Goal: Complete application form

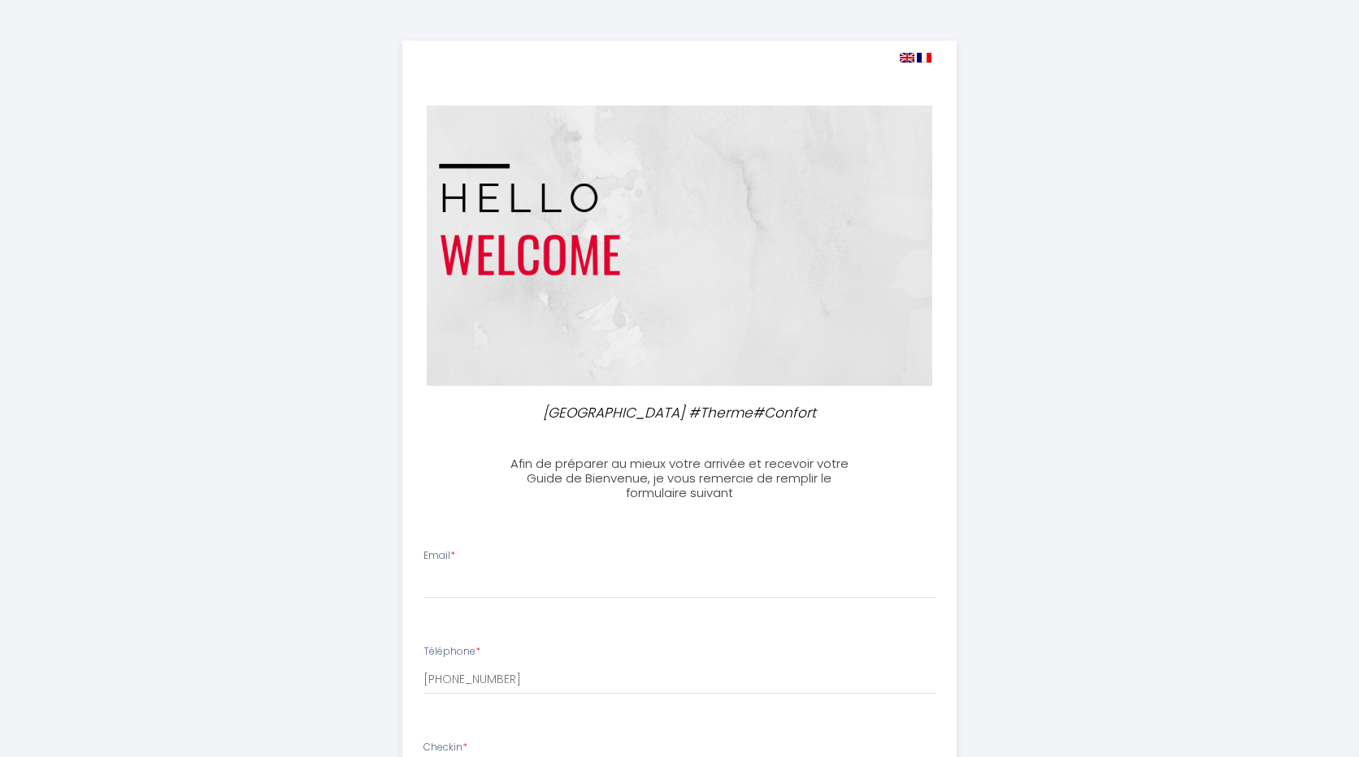
select select
click at [475, 592] on input "Email *" at bounding box center [673, 584] width 513 height 29
type input "[EMAIL_ADDRESS][DOMAIN_NAME]"
click at [485, 683] on input "[PHONE_NUMBER]" at bounding box center [673, 679] width 513 height 29
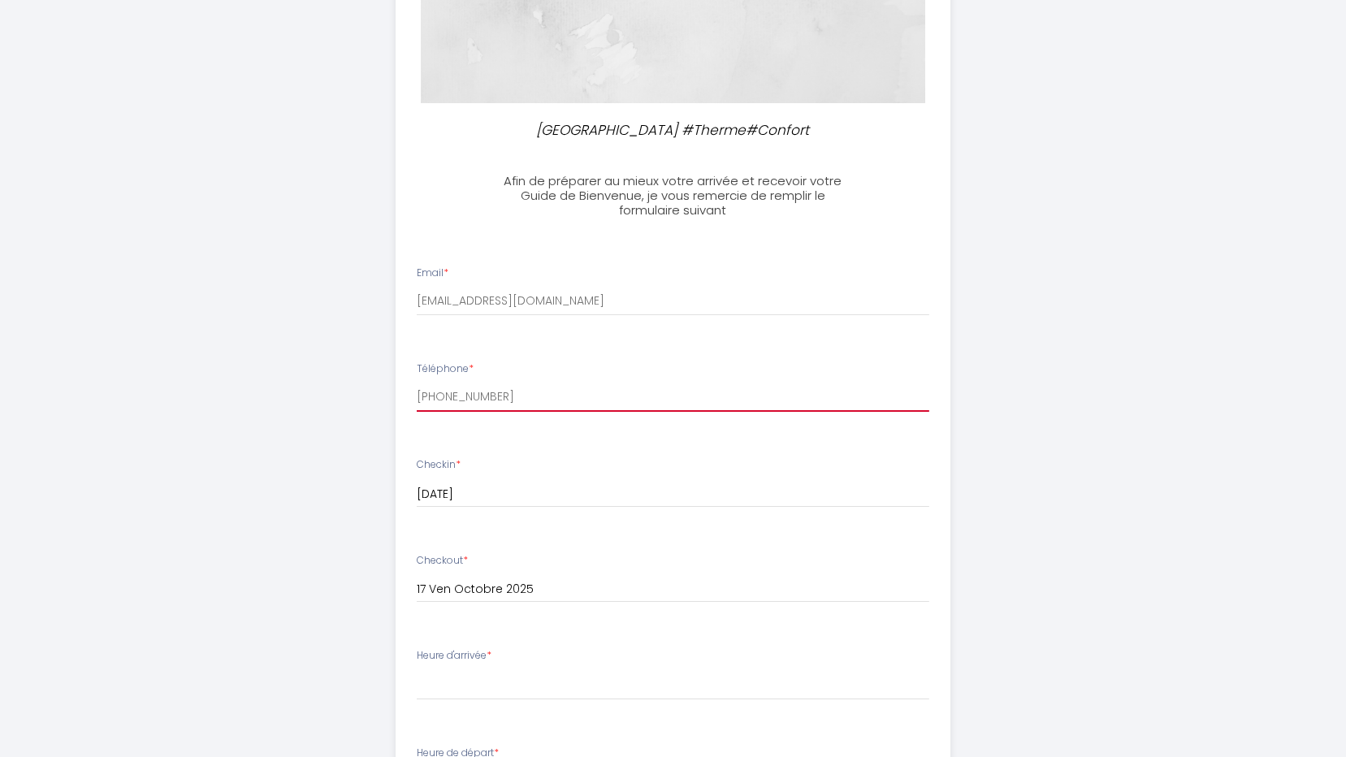
scroll to position [325, 0]
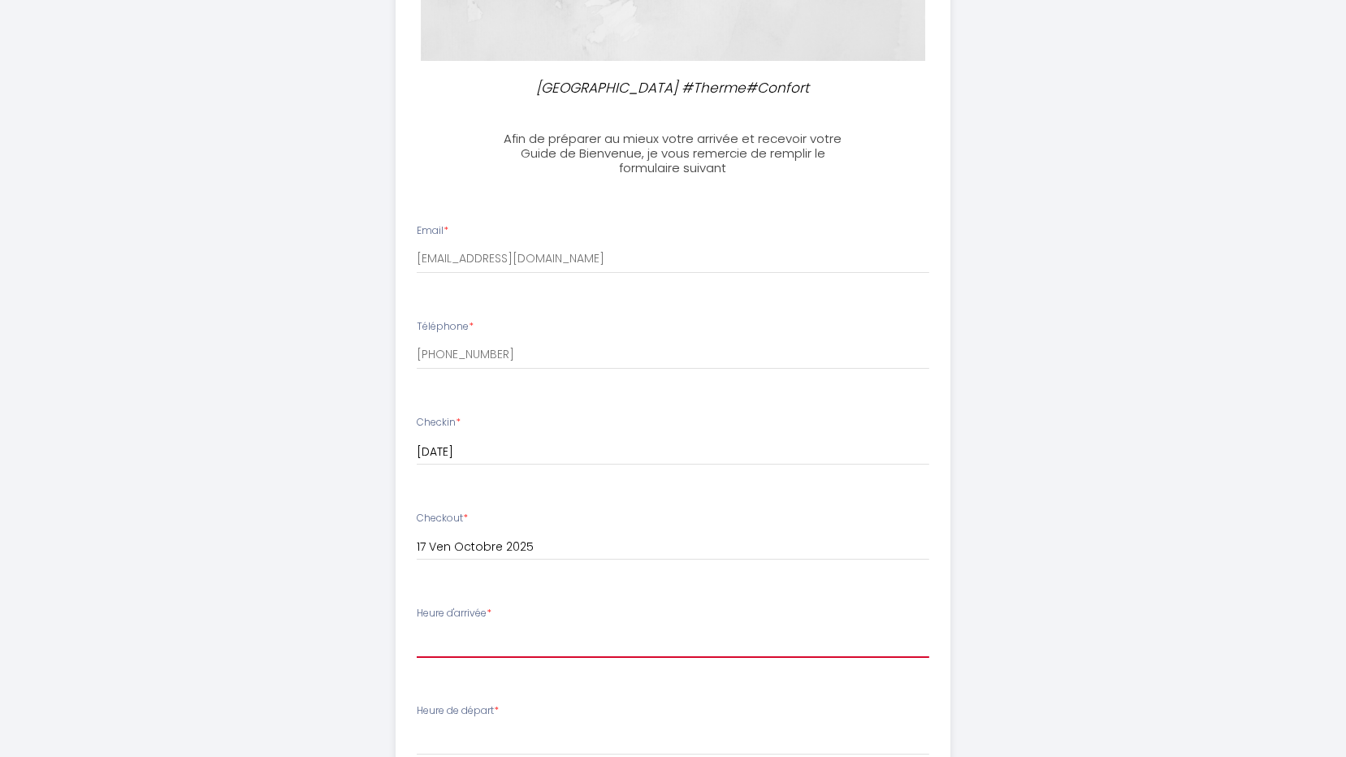
click at [462, 640] on select "17:00 17:30 18:00 18:30 19:00 19:30 20:00 20:30 21:00 21:30 22:00 22:30 23:00 2…" at bounding box center [673, 642] width 513 height 31
select select "18:00"
click at [417, 627] on select "17:00 17:30 18:00 18:30 19:00 19:30 20:00 20:30 21:00 21:30 22:00 22:30 23:00 2…" at bounding box center [673, 642] width 513 height 31
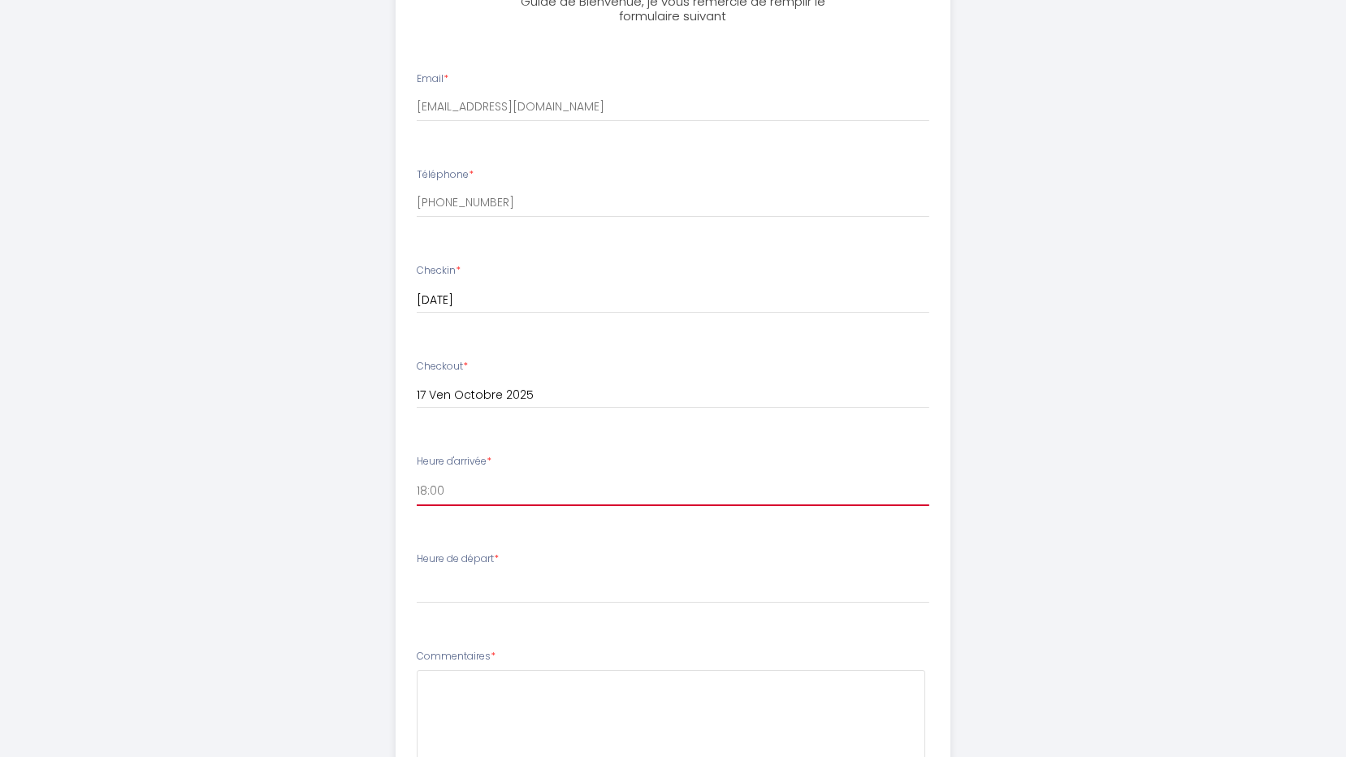
scroll to position [488, 0]
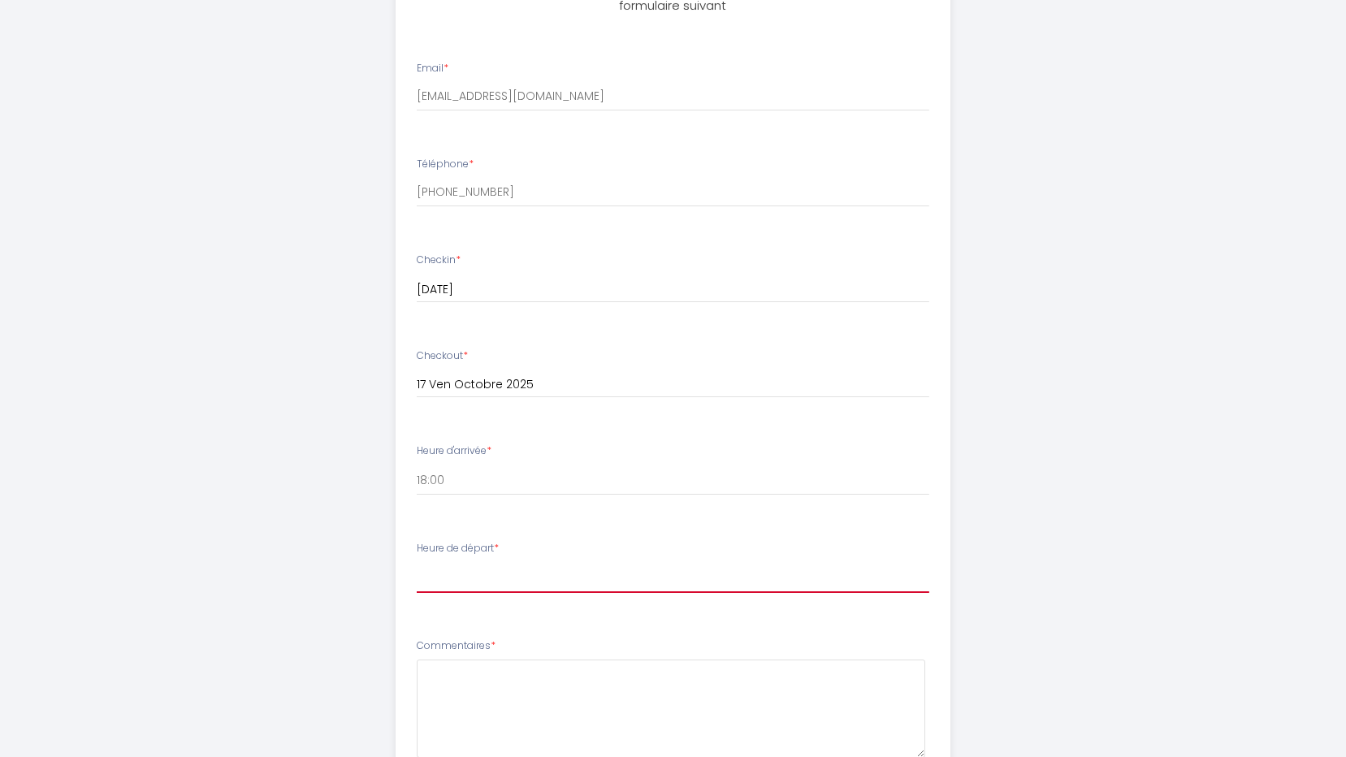
click at [505, 581] on select "00:00 00:30 01:00 01:30 02:00 02:30 03:00 03:30 04:00 04:30 05:00 05:30 06:00 0…" at bounding box center [673, 577] width 513 height 31
select select "06:30"
click at [417, 562] on select "00:00 00:30 01:00 01:30 02:00 02:30 03:00 03:30 04:00 04:30 05:00 05:30 06:00 0…" at bounding box center [673, 577] width 513 height 31
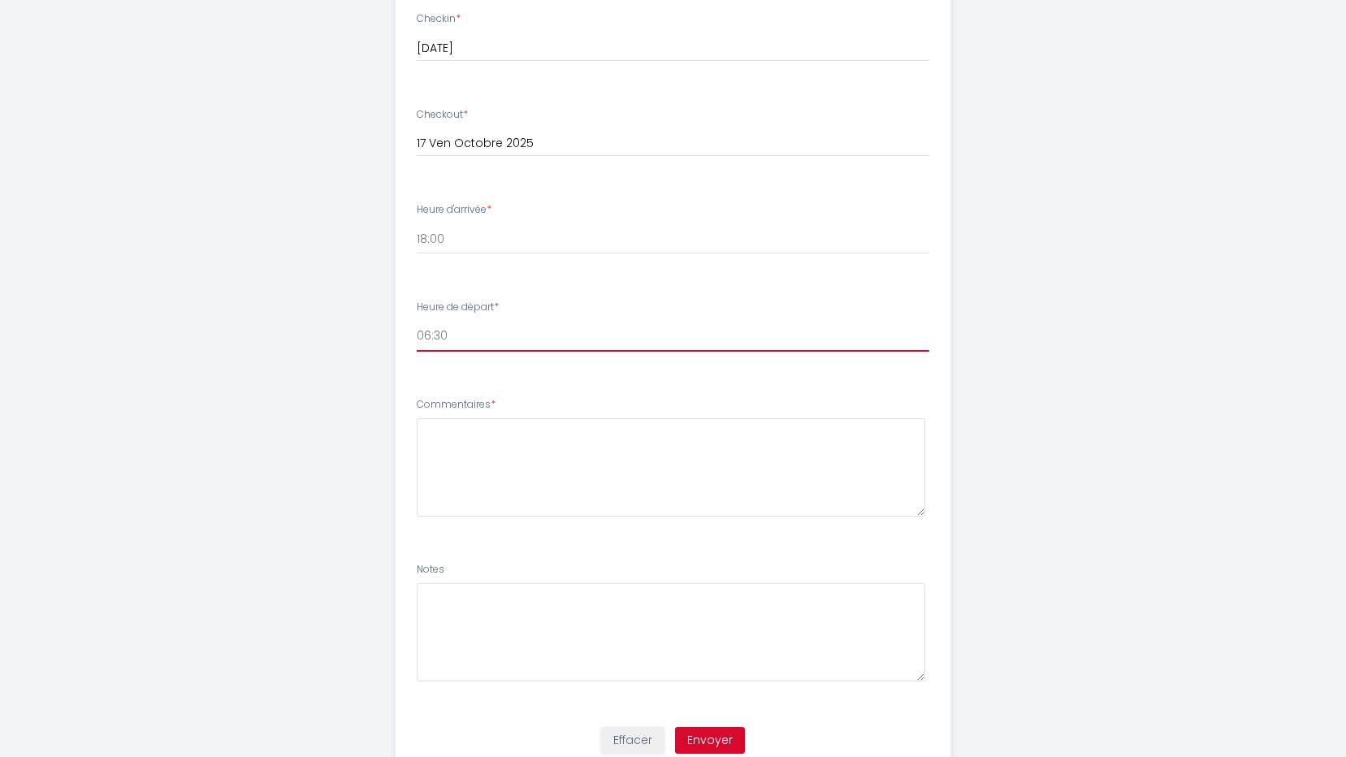
scroll to position [731, 0]
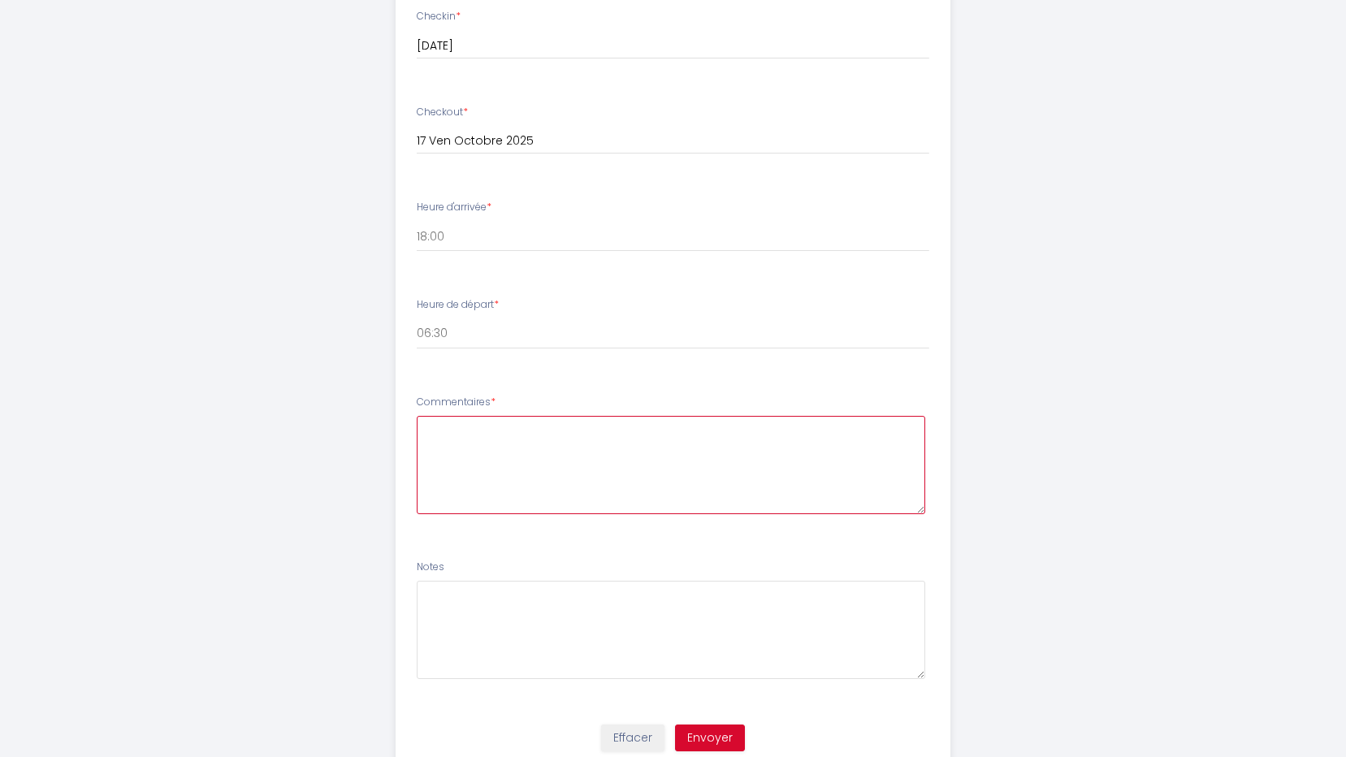
click at [486, 446] on textarea at bounding box center [671, 465] width 509 height 98
drag, startPoint x: 807, startPoint y: 430, endPoint x: 820, endPoint y: 451, distance: 24.8
click at [817, 475] on textarea "bonjour, arrivée de mon coolègue le 14/10 fin de journée et départ tpt le 17/10" at bounding box center [671, 465] width 509 height 98
click at [806, 424] on textarea "bonjour, arrivée de mon coolègue le 14/10 fin de journée et départ tpt le 17/10" at bounding box center [671, 465] width 509 height 98
click at [811, 427] on textarea "bonjour, arrivée de mon coolègue le 14/10 fin de journée et départ tpt le 17/10" at bounding box center [671, 465] width 509 height 98
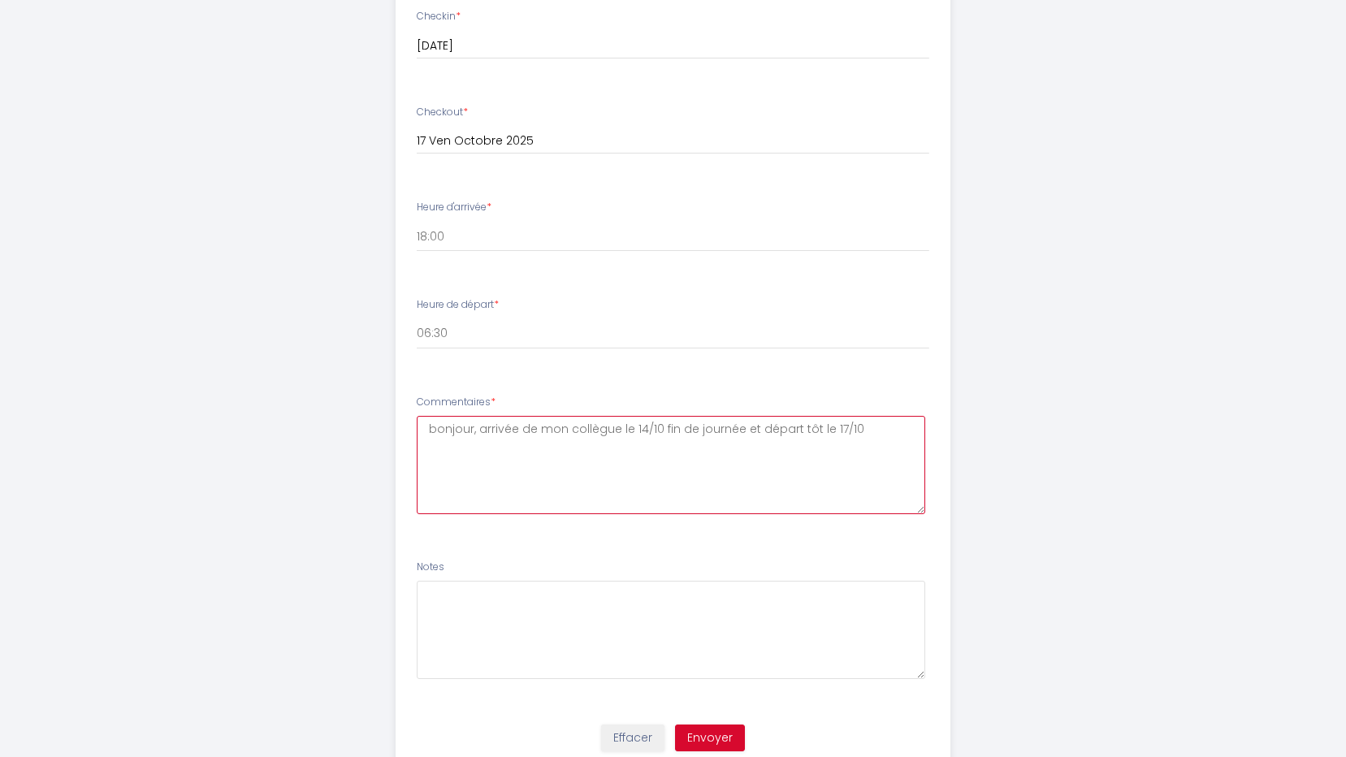
click at [847, 434] on textarea "bonjour, arrivée de mon collègue le 14/10 fin de journée et départ tôt le 17/10" at bounding box center [671, 465] width 509 height 98
click at [870, 426] on textarea "bonjour, arrivée de mon collègue le 14/10 fin de journée et départ tôt le 17/10" at bounding box center [671, 465] width 509 height 98
drag, startPoint x: 466, startPoint y: 435, endPoint x: 450, endPoint y: 449, distance: 21.3
click at [735, 441] on textarea "bonjour, arrivée de mon collègue le 14/10 fin de journée et départ tôt le 17/10…" at bounding box center [671, 465] width 509 height 98
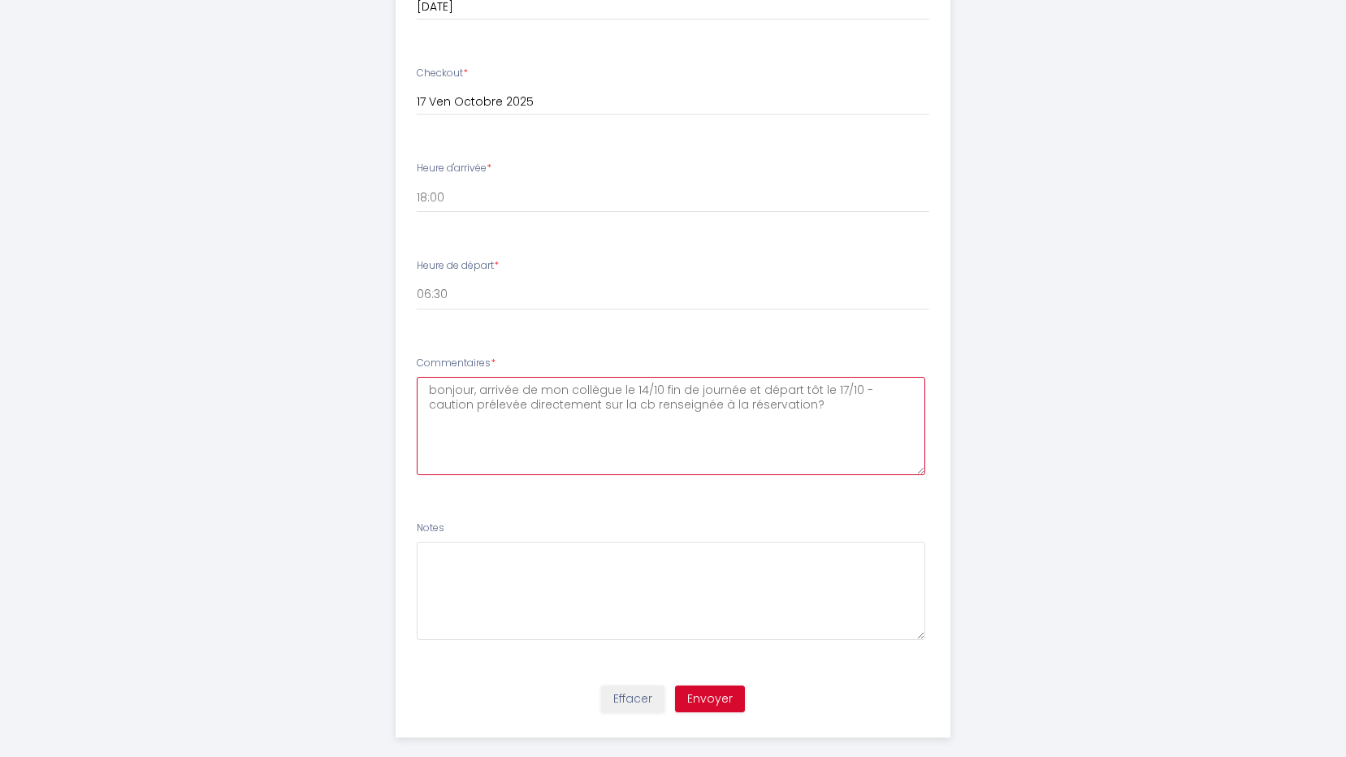
scroll to position [791, 0]
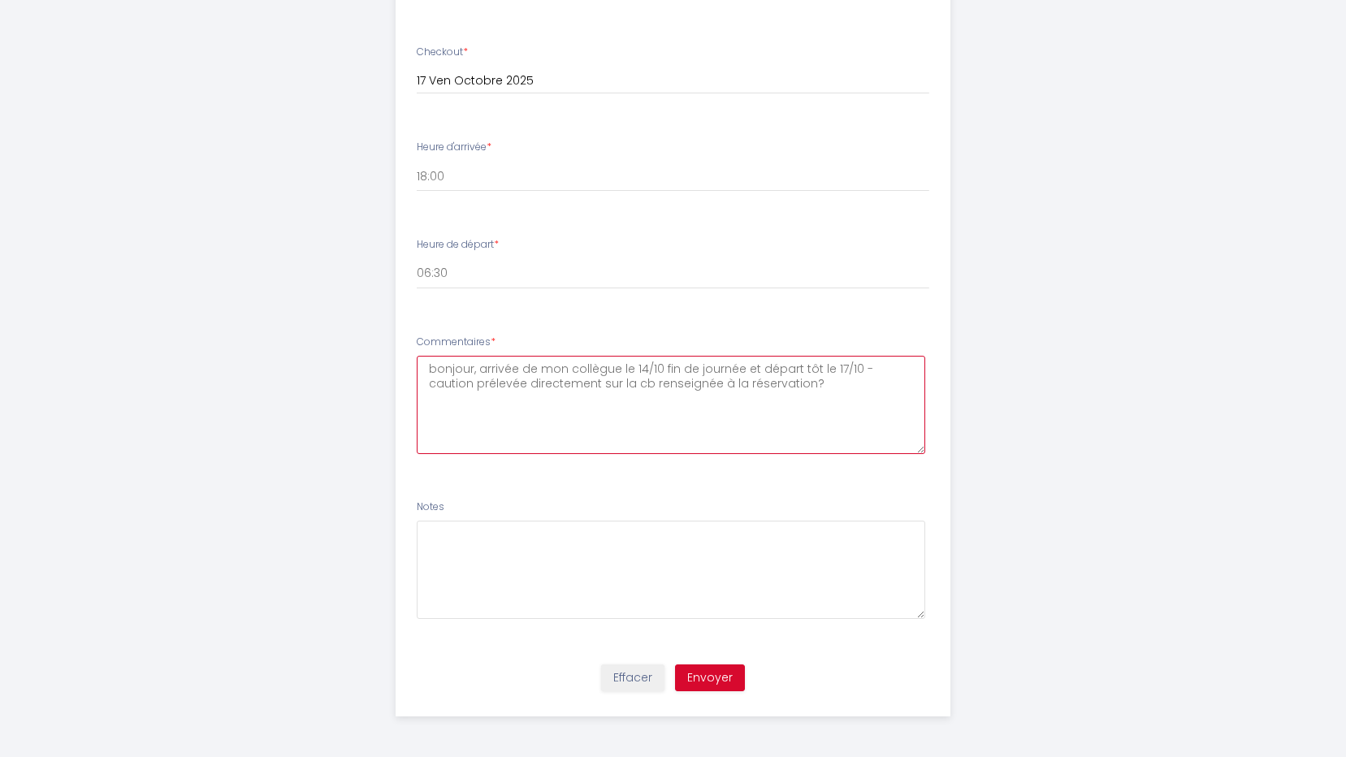
click at [824, 392] on textarea "bonjour, arrivée de mon collègue le 14/10 fin de journée et départ tôt le 17/10…" at bounding box center [671, 405] width 509 height 98
type textarea "bonjour, arrivée de mon collègue le 14/10 fin de journée et départ tôt le 17/10…"
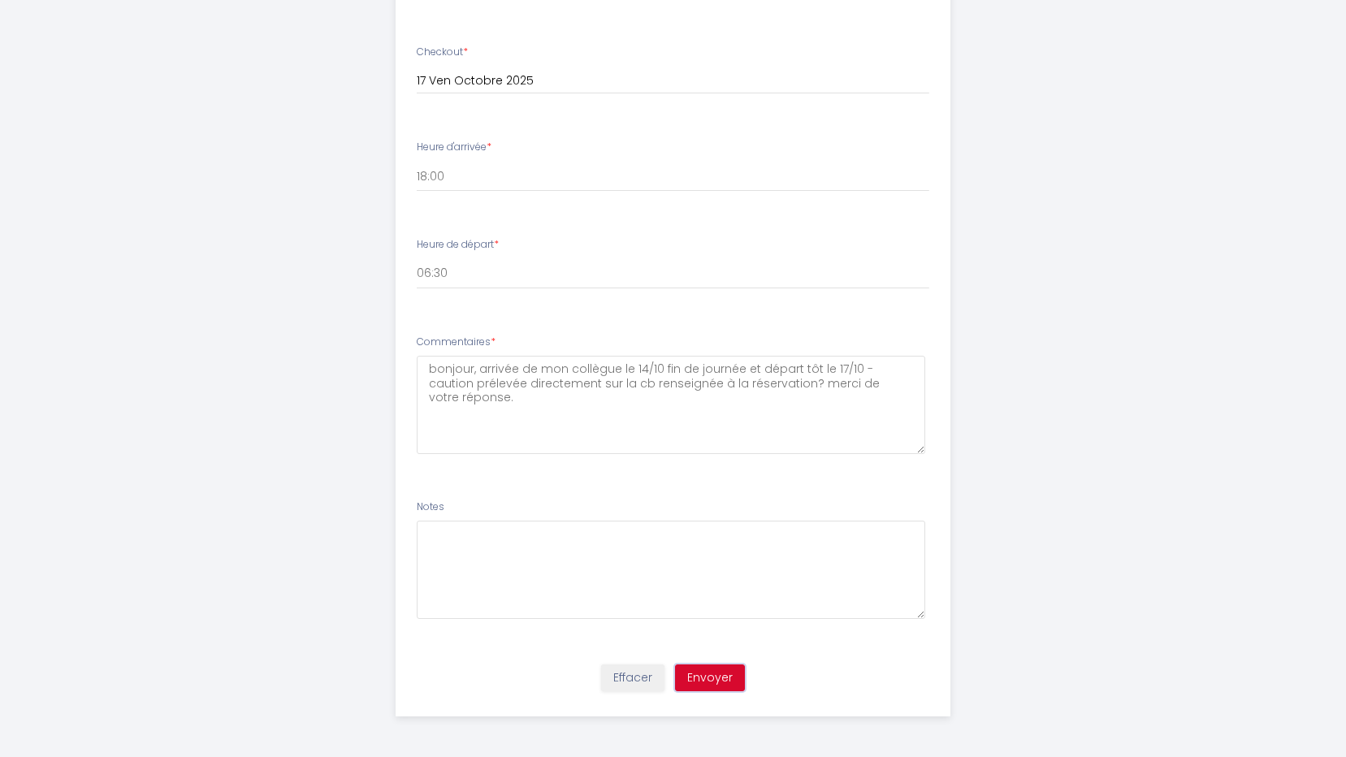
click at [734, 668] on button "Envoyer" at bounding box center [710, 679] width 70 height 28
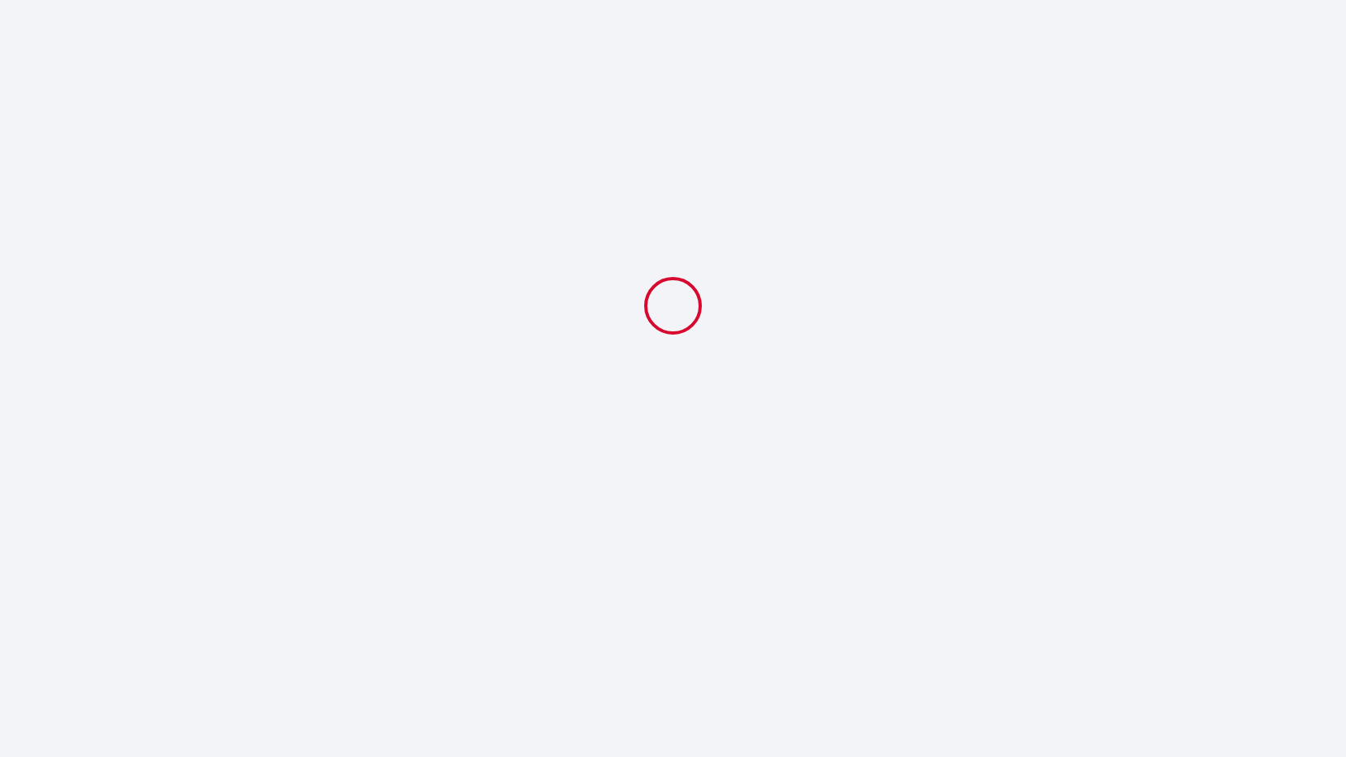
scroll to position [0, 0]
select select "18:00"
select select "06:30"
